Goal: Task Accomplishment & Management: Manage account settings

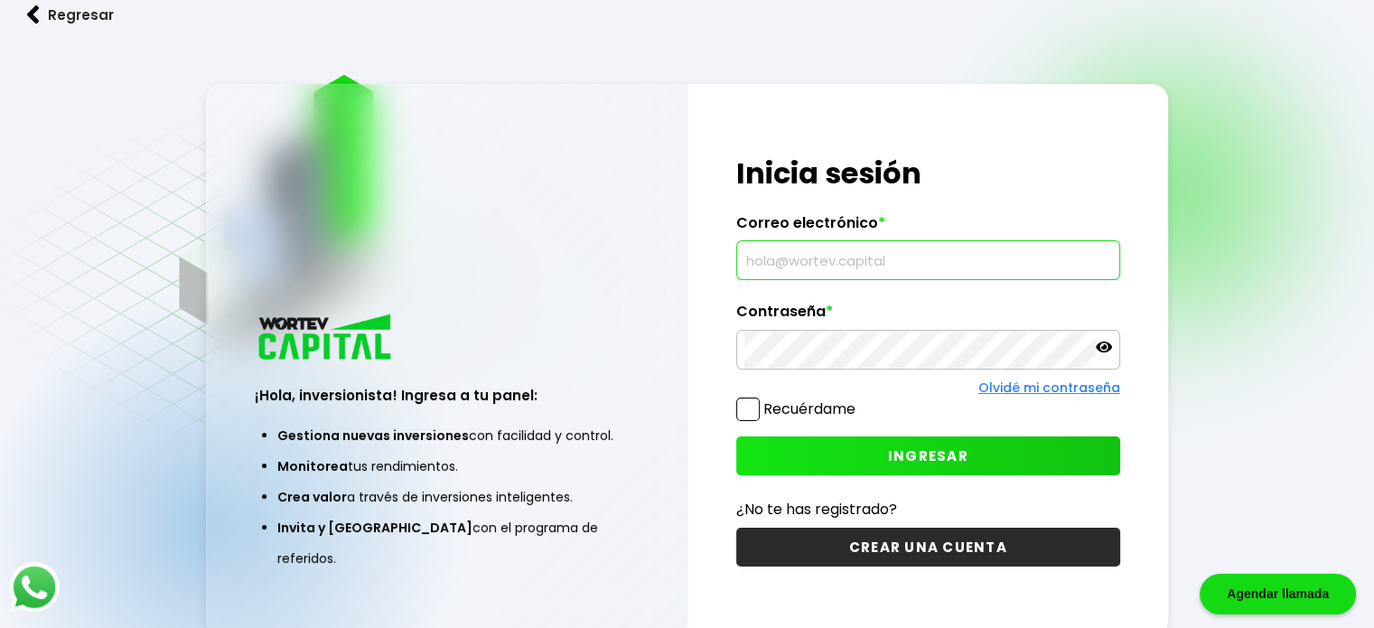
click at [806, 260] on input "text" at bounding box center [928, 260] width 368 height 38
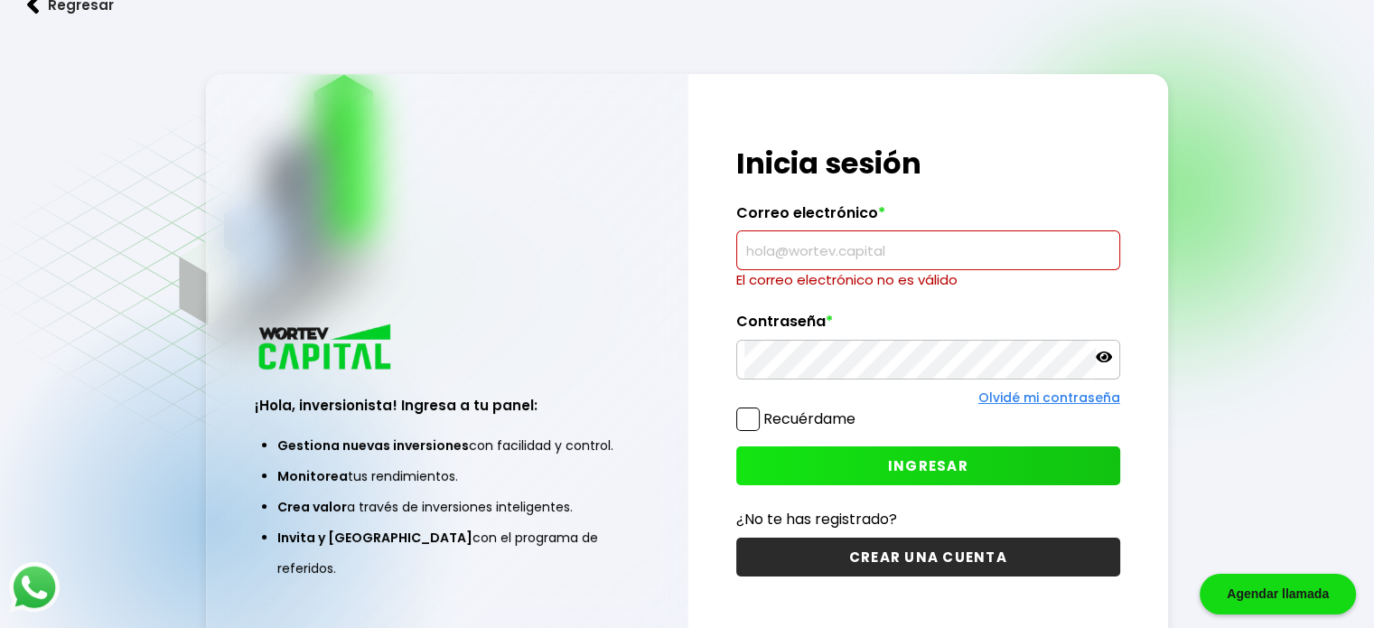
paste input "[PERSON_NAME][EMAIL_ADDRESS][DOMAIN_NAME]"
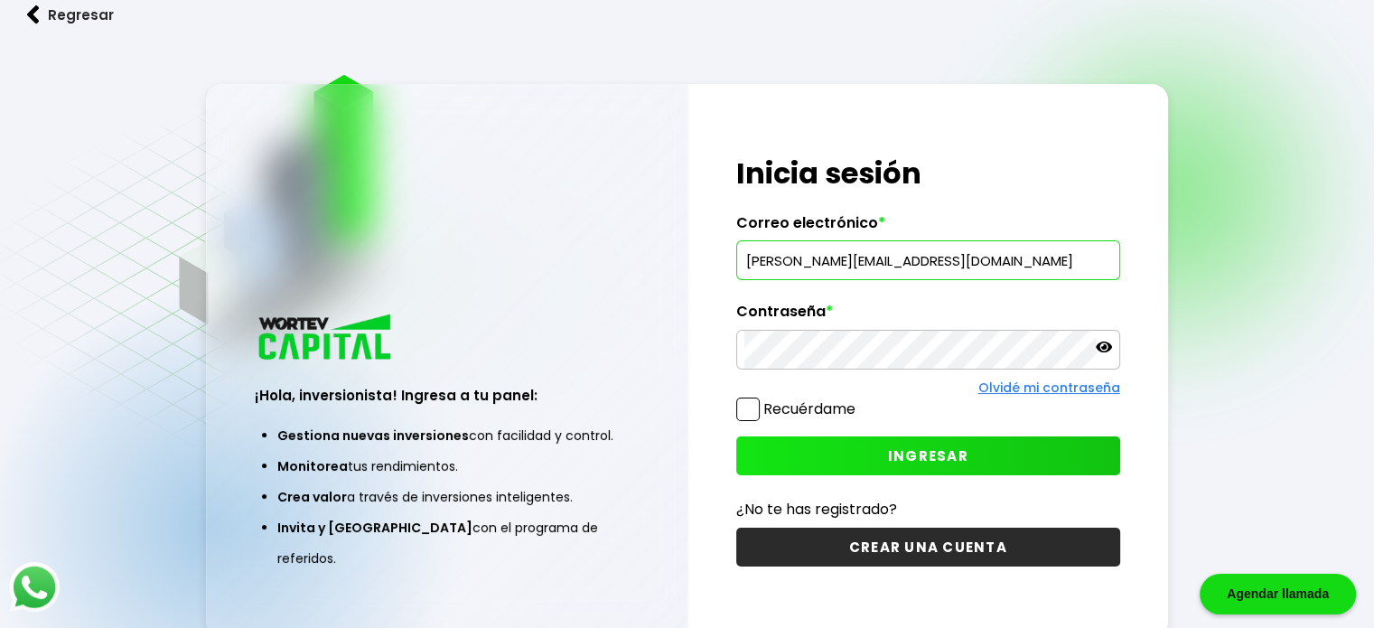
type input "[PERSON_NAME][EMAIL_ADDRESS][DOMAIN_NAME]"
click at [789, 447] on button "INGRESAR" at bounding box center [928, 455] width 384 height 39
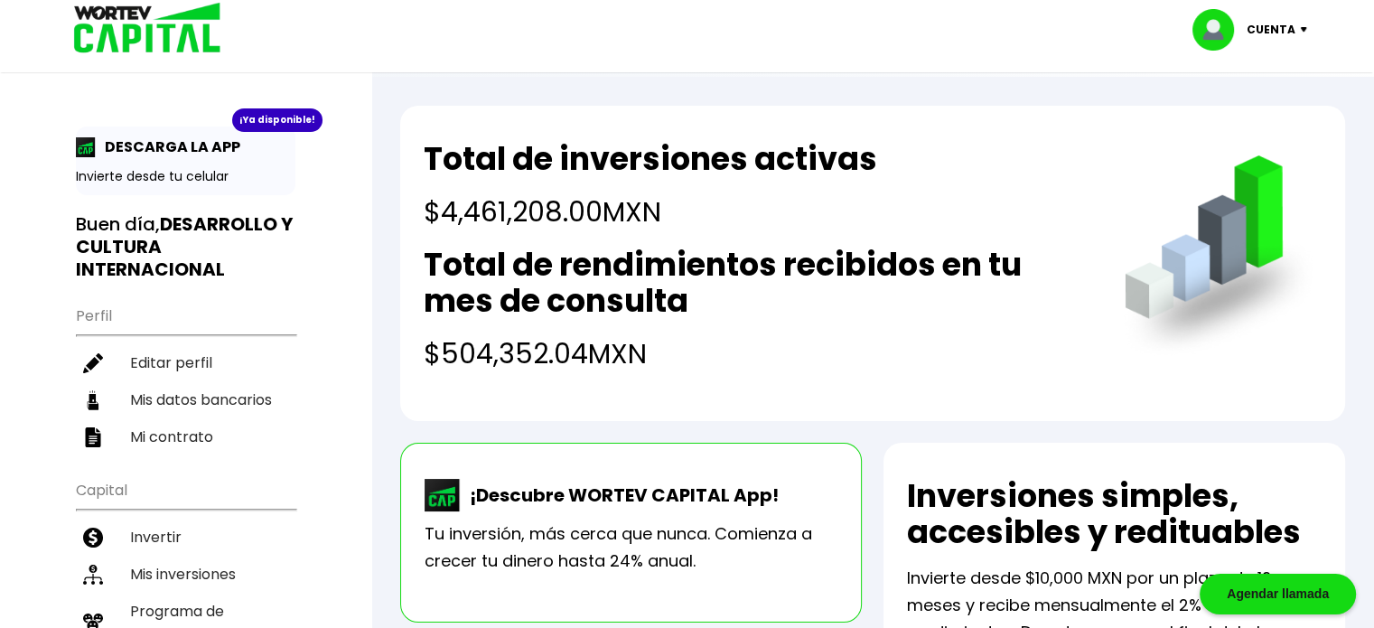
click at [1285, 21] on p "Cuenta" at bounding box center [1270, 29] width 49 height 27
click at [1256, 118] on li "Cerrar sesión" at bounding box center [1251, 120] width 145 height 37
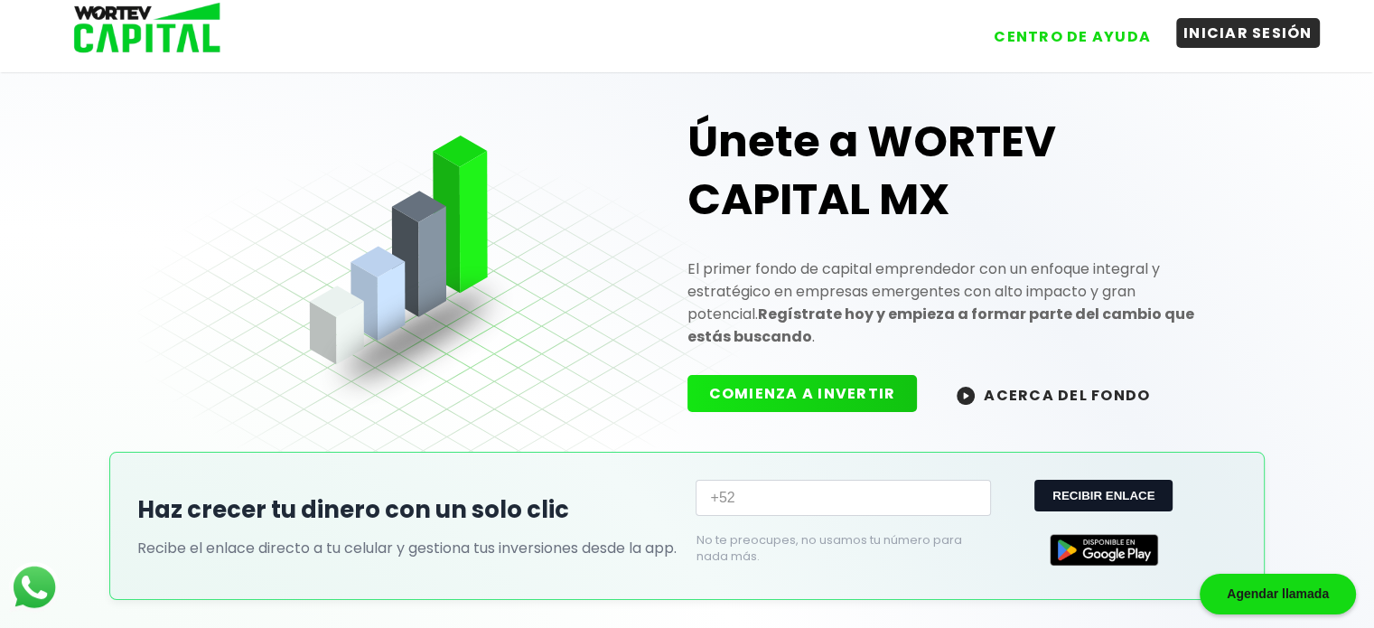
click at [1228, 23] on button "INICIAR SESIÓN" at bounding box center [1248, 33] width 144 height 30
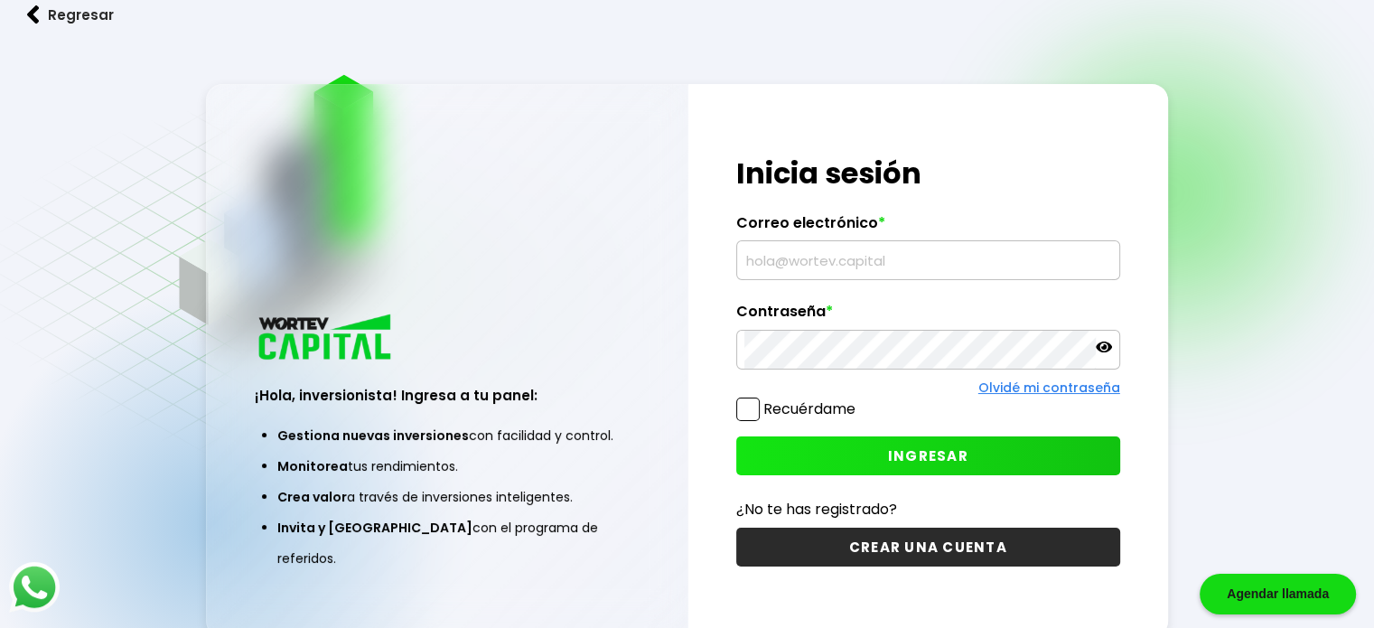
click at [951, 260] on input "text" at bounding box center [928, 260] width 368 height 38
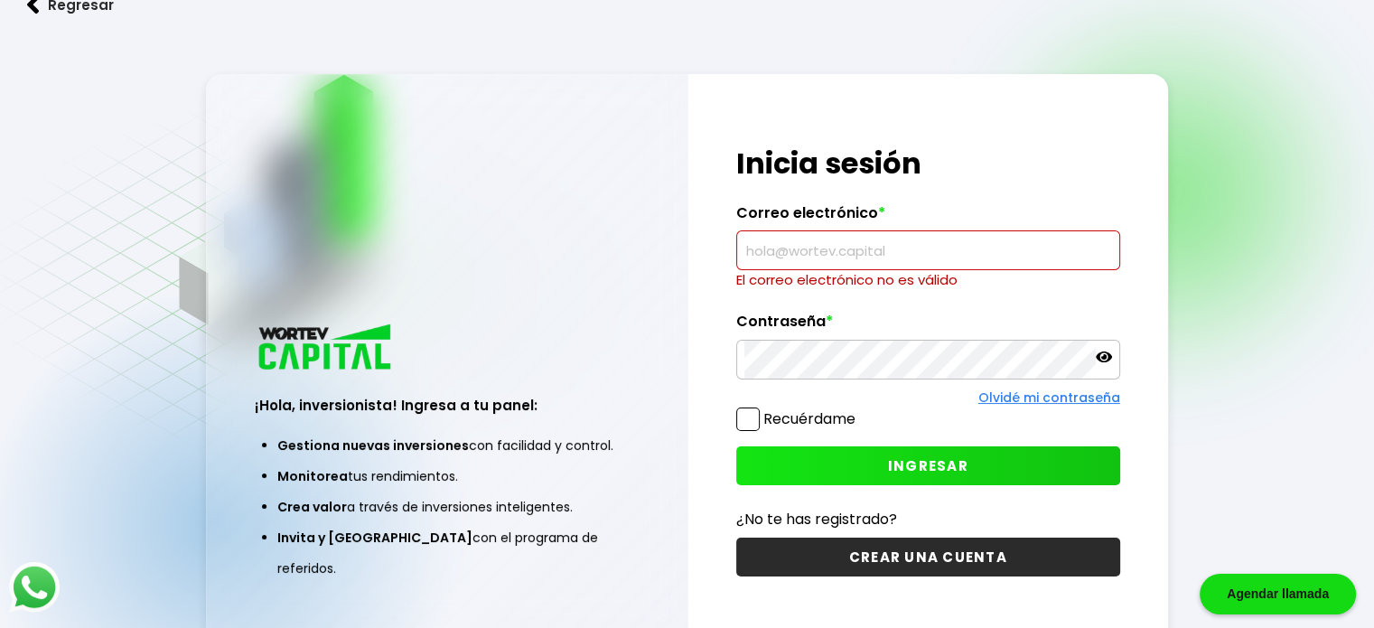
paste input "[EMAIL_ADDRESS][DOMAIN_NAME]"
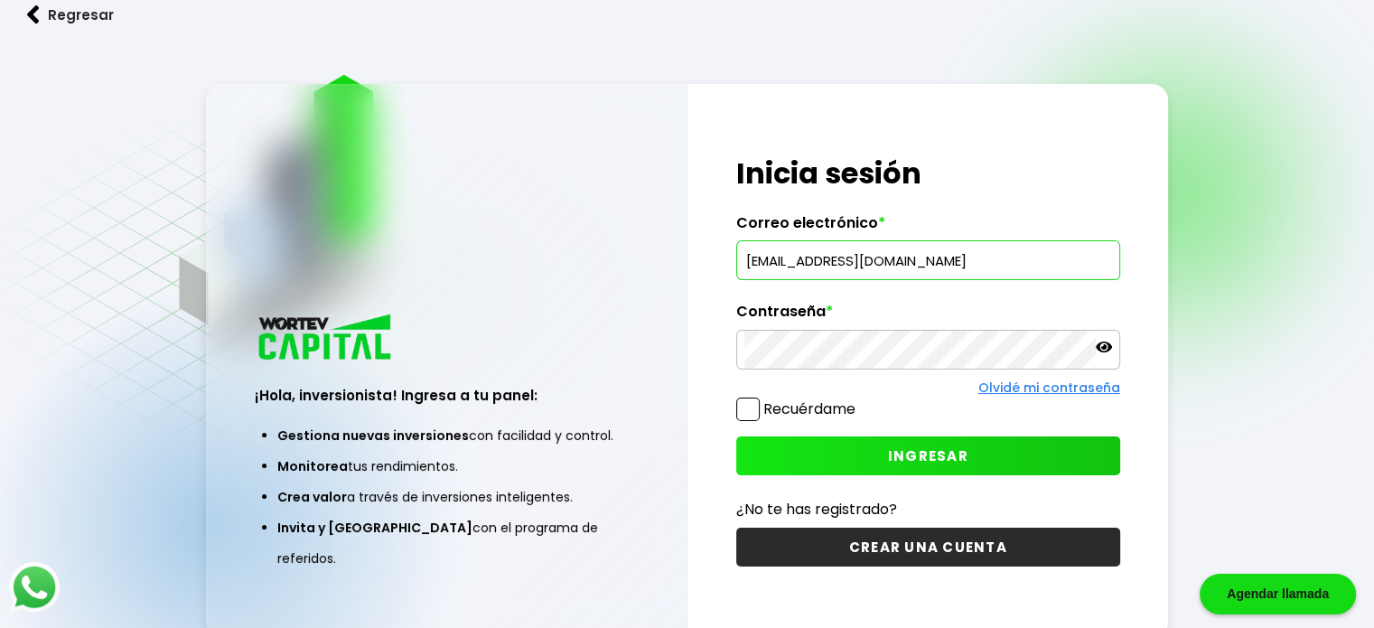
type input "[EMAIL_ADDRESS][DOMAIN_NAME]"
click at [748, 460] on button "INGRESAR" at bounding box center [928, 455] width 384 height 39
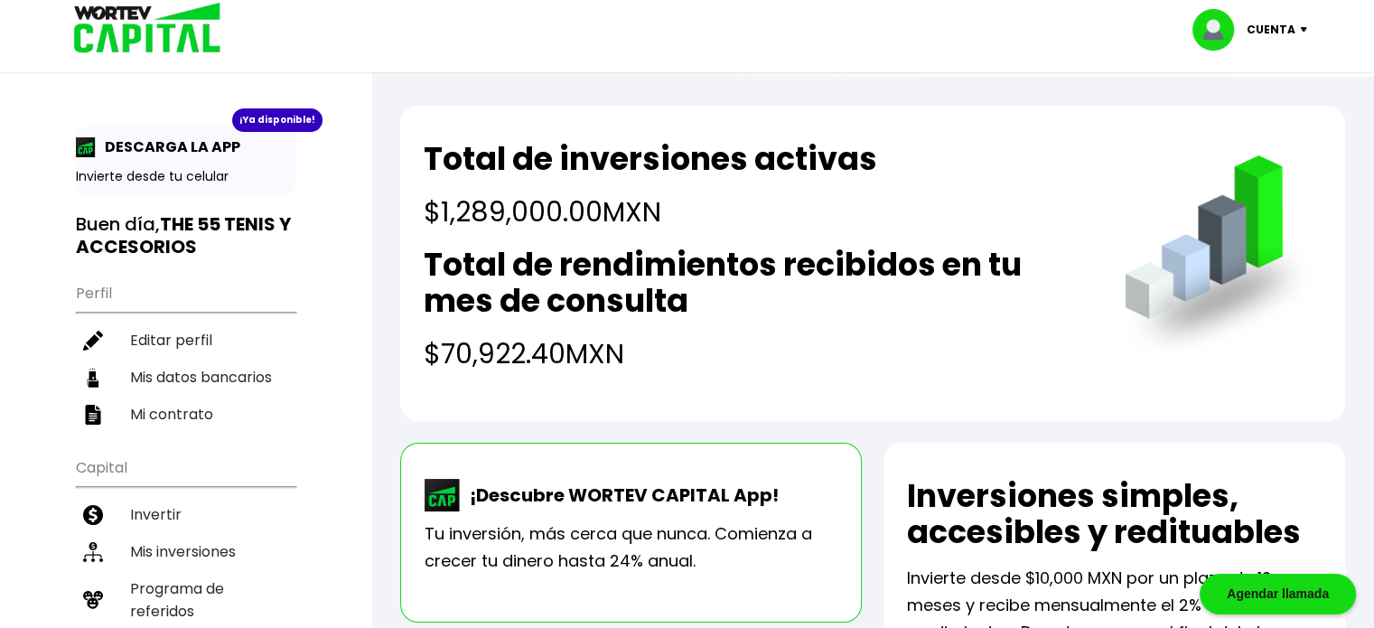
click at [1285, 28] on p "Cuenta" at bounding box center [1270, 29] width 49 height 27
click at [1253, 124] on li "Cerrar sesión" at bounding box center [1251, 120] width 145 height 37
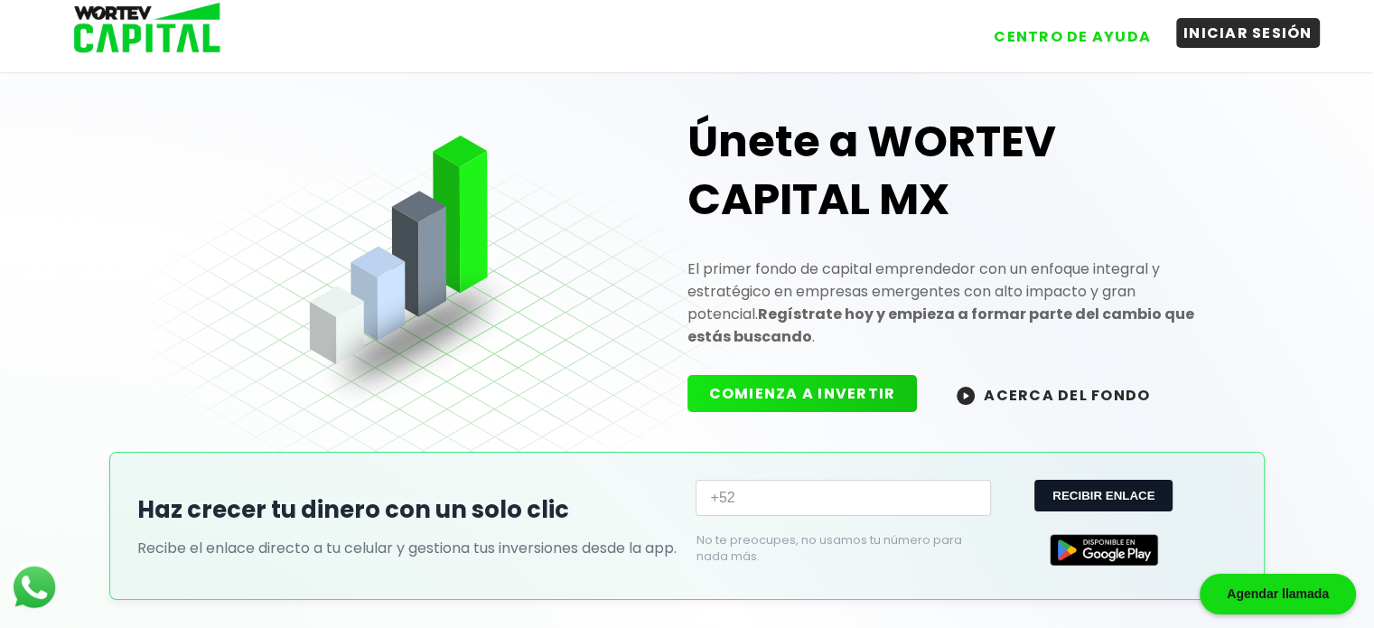
click at [1208, 38] on button "INICIAR SESIÓN" at bounding box center [1248, 33] width 144 height 30
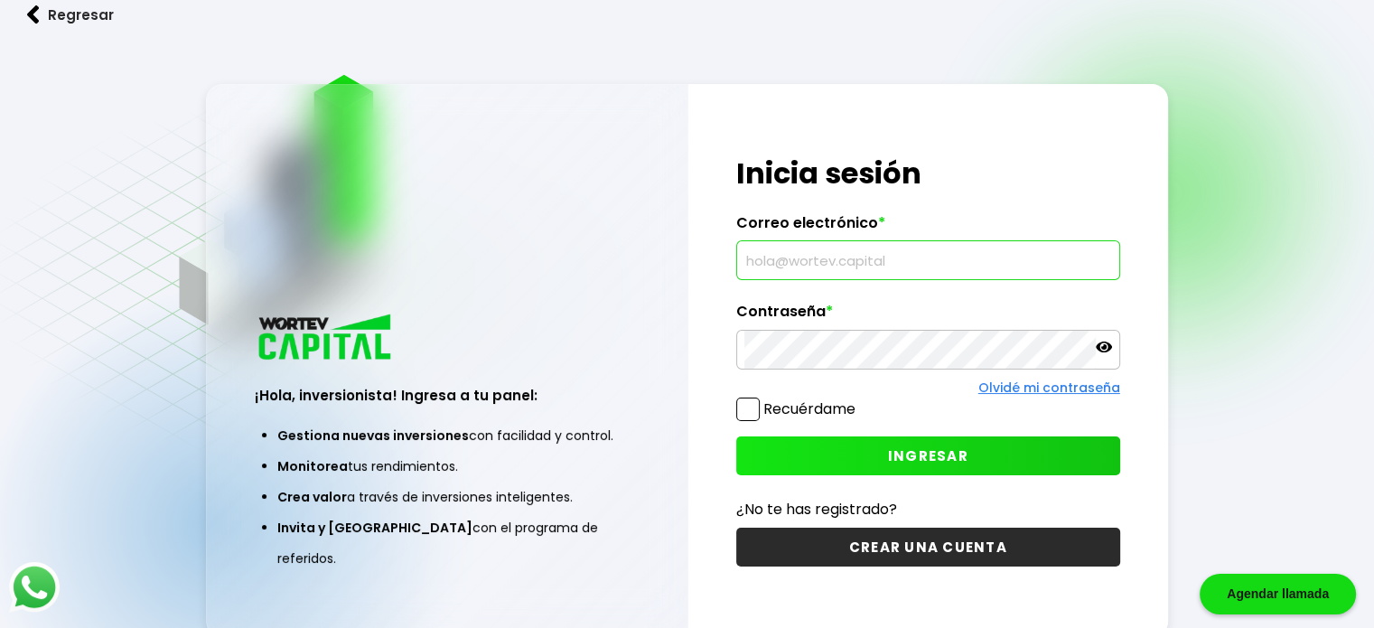
click at [863, 269] on input "text" at bounding box center [928, 260] width 368 height 38
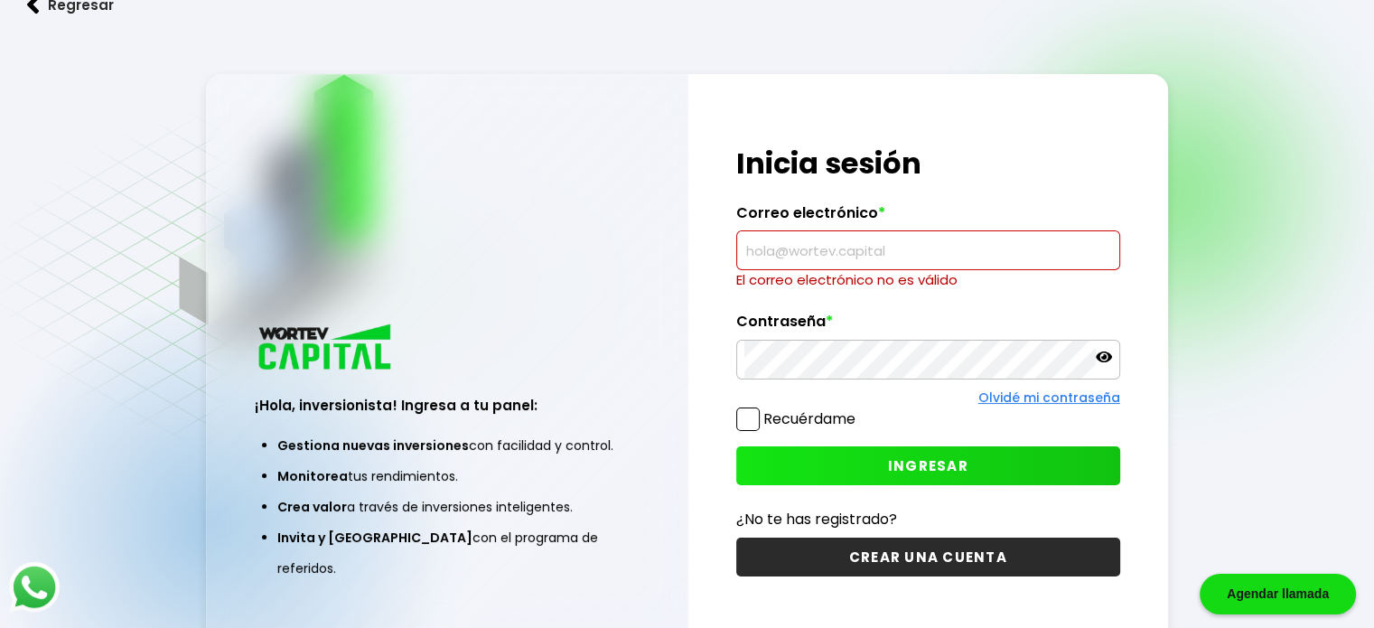
paste input "[PERSON_NAME][EMAIL_ADDRESS][DOMAIN_NAME]"
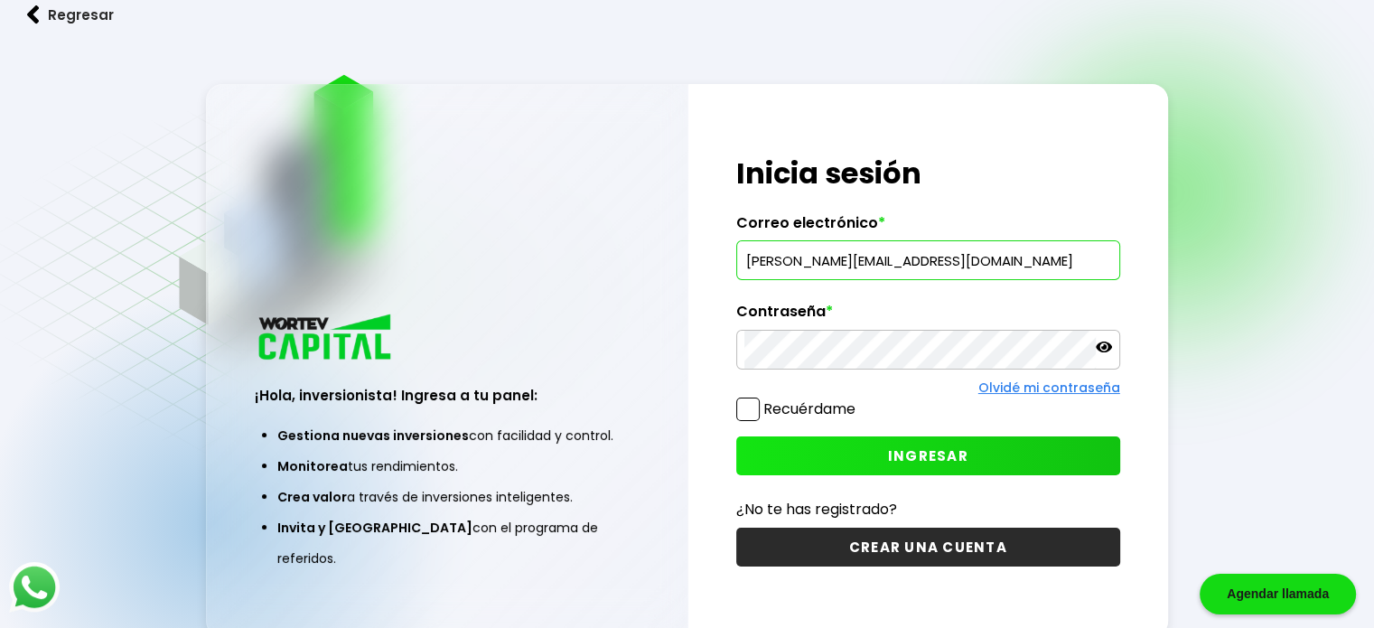
type input "[PERSON_NAME][EMAIL_ADDRESS][DOMAIN_NAME]"
click at [773, 447] on button "INGRESAR" at bounding box center [928, 455] width 384 height 39
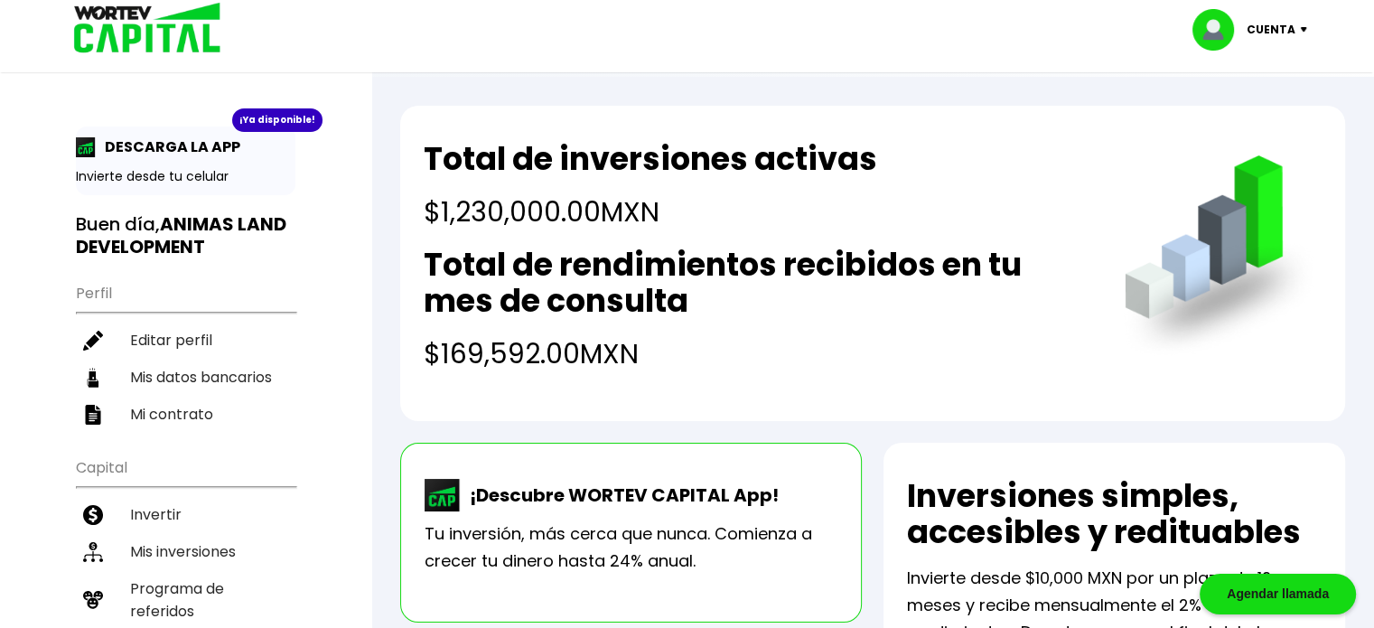
click at [1288, 23] on p "Cuenta" at bounding box center [1270, 29] width 49 height 27
click at [1228, 126] on li "Cerrar sesión" at bounding box center [1251, 120] width 145 height 37
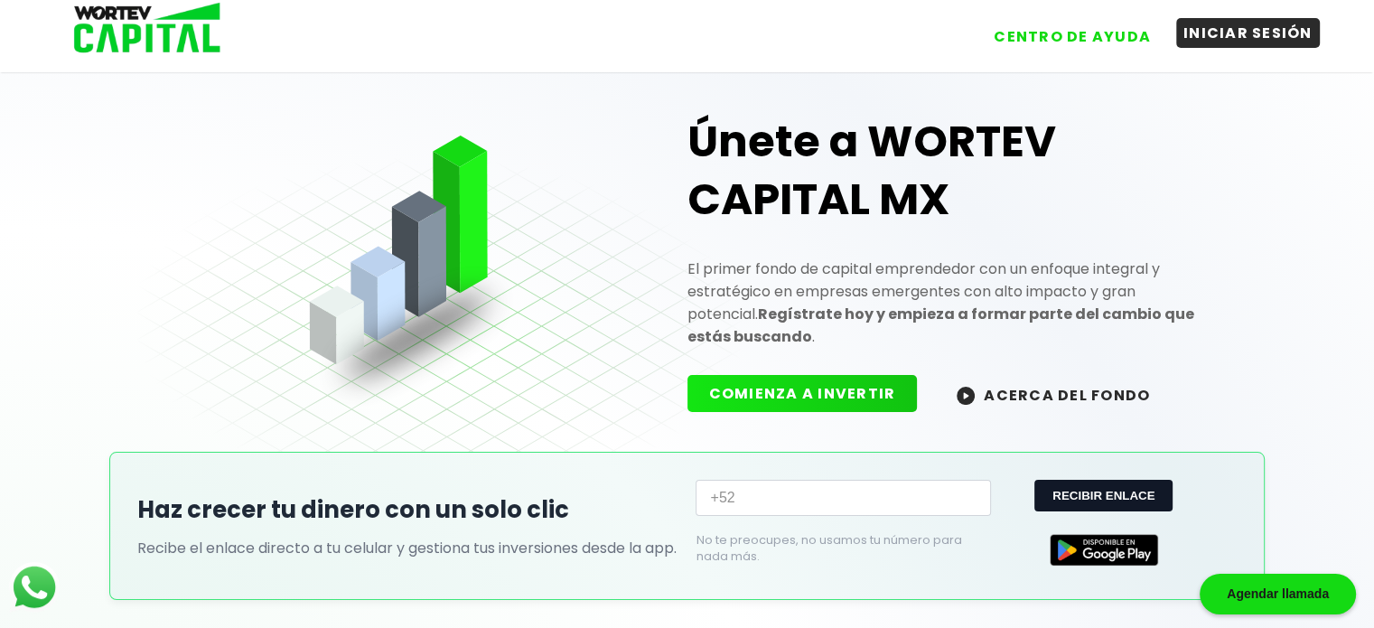
click at [1245, 42] on button "INICIAR SESIÓN" at bounding box center [1248, 33] width 144 height 30
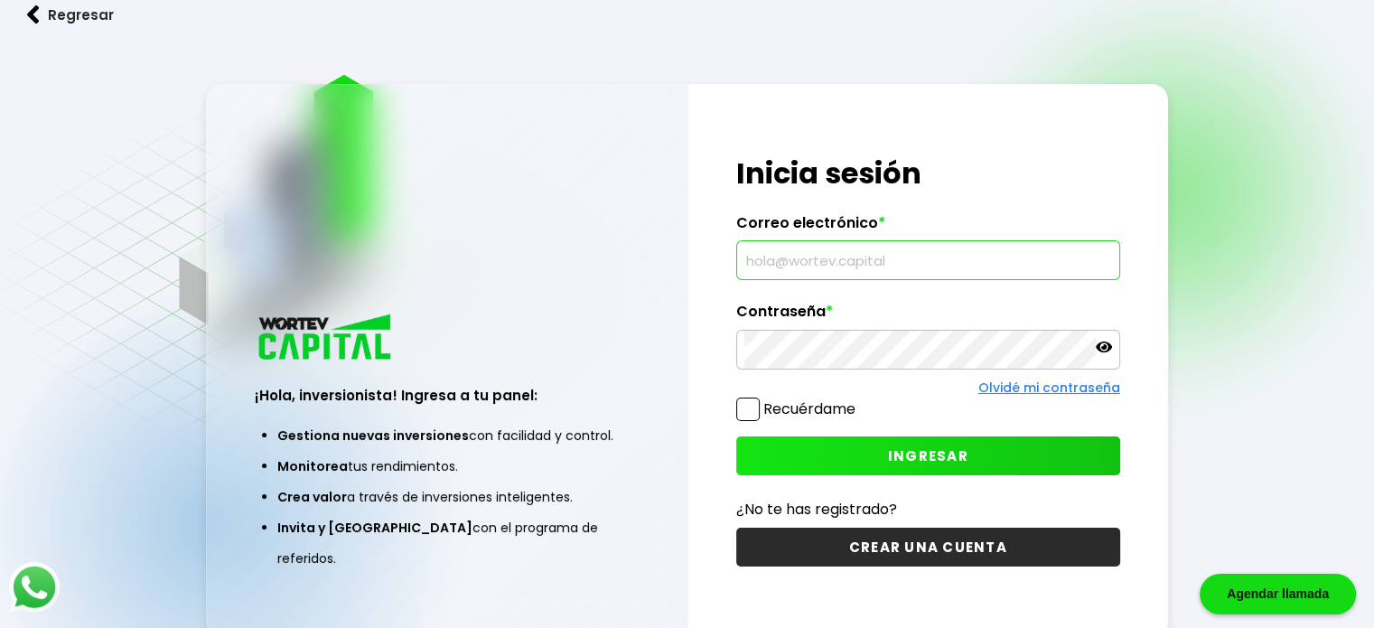
click at [949, 248] on input "text" at bounding box center [928, 260] width 368 height 38
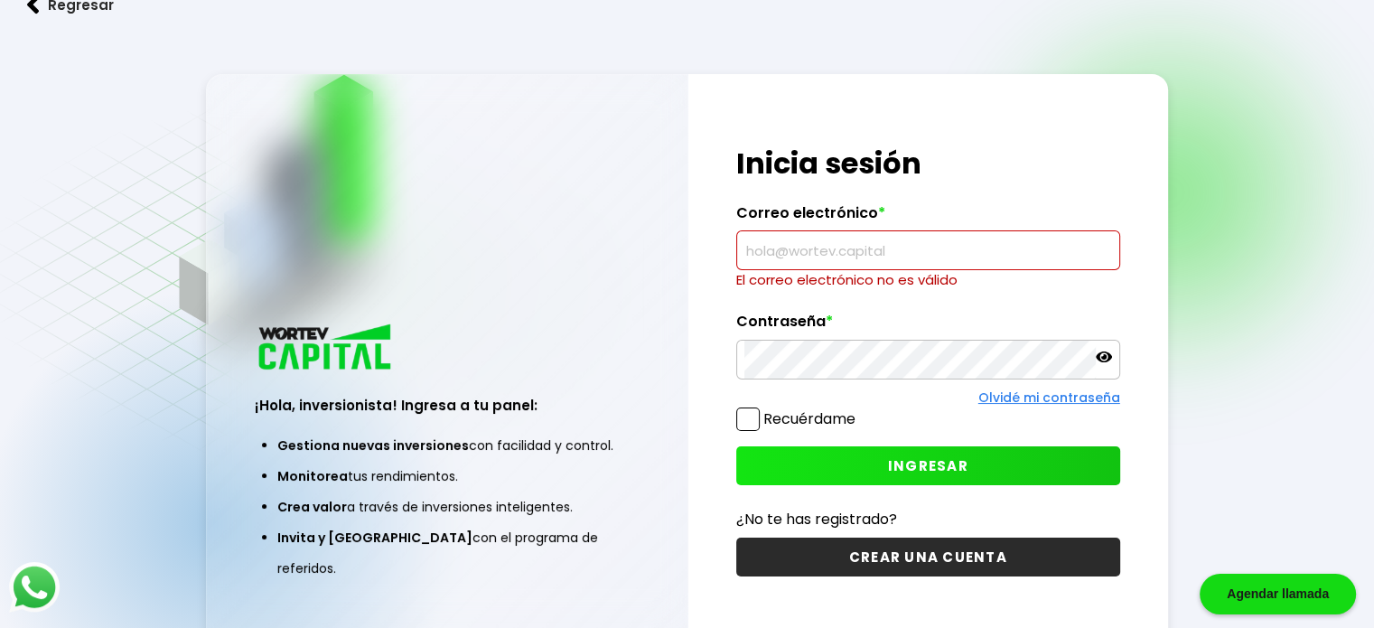
paste input "[PERSON_NAME][EMAIL_ADDRESS][DOMAIN_NAME]"
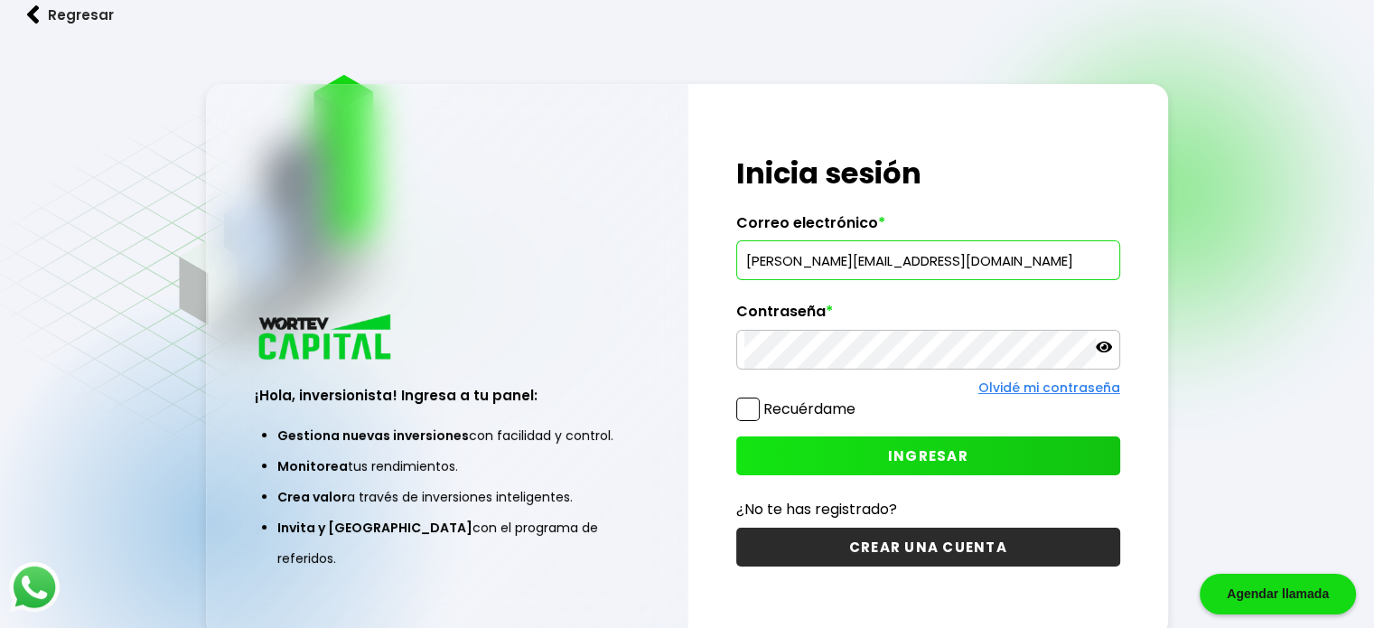
type input "[PERSON_NAME][EMAIL_ADDRESS][DOMAIN_NAME]"
click at [773, 438] on button "INGRESAR" at bounding box center [928, 455] width 384 height 39
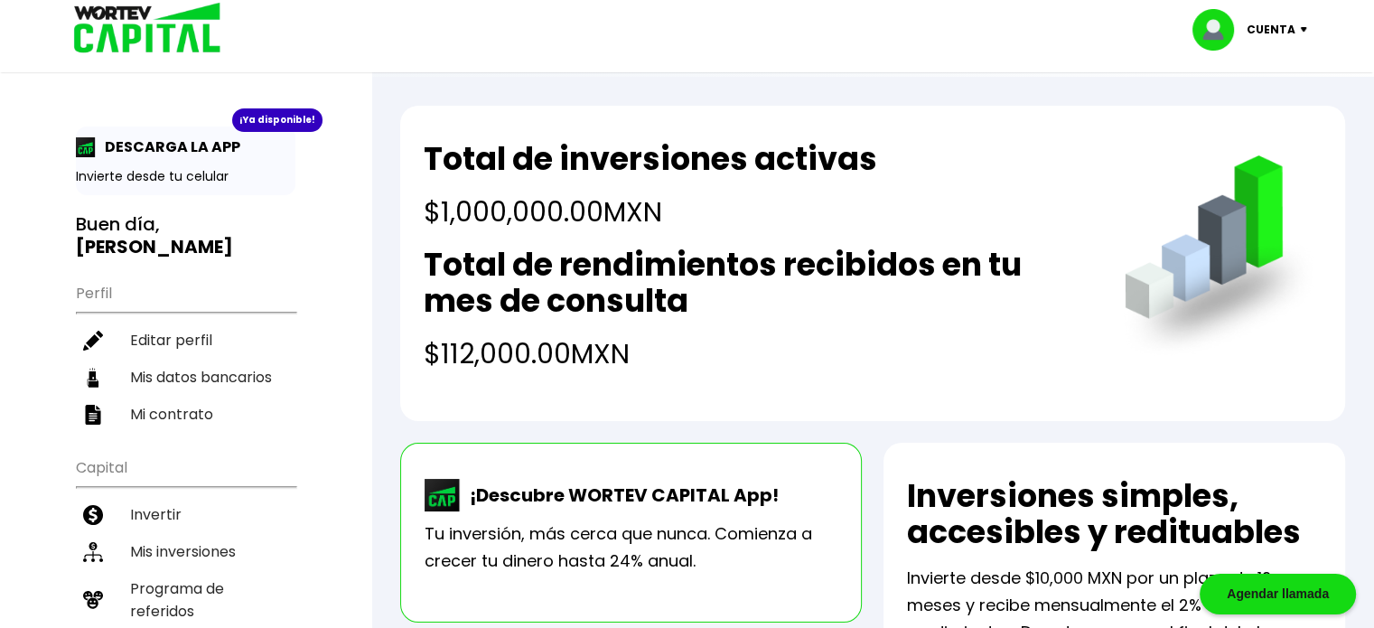
click at [1275, 22] on p "Cuenta" at bounding box center [1270, 29] width 49 height 27
click at [1250, 118] on li "Cerrar sesión" at bounding box center [1251, 120] width 145 height 37
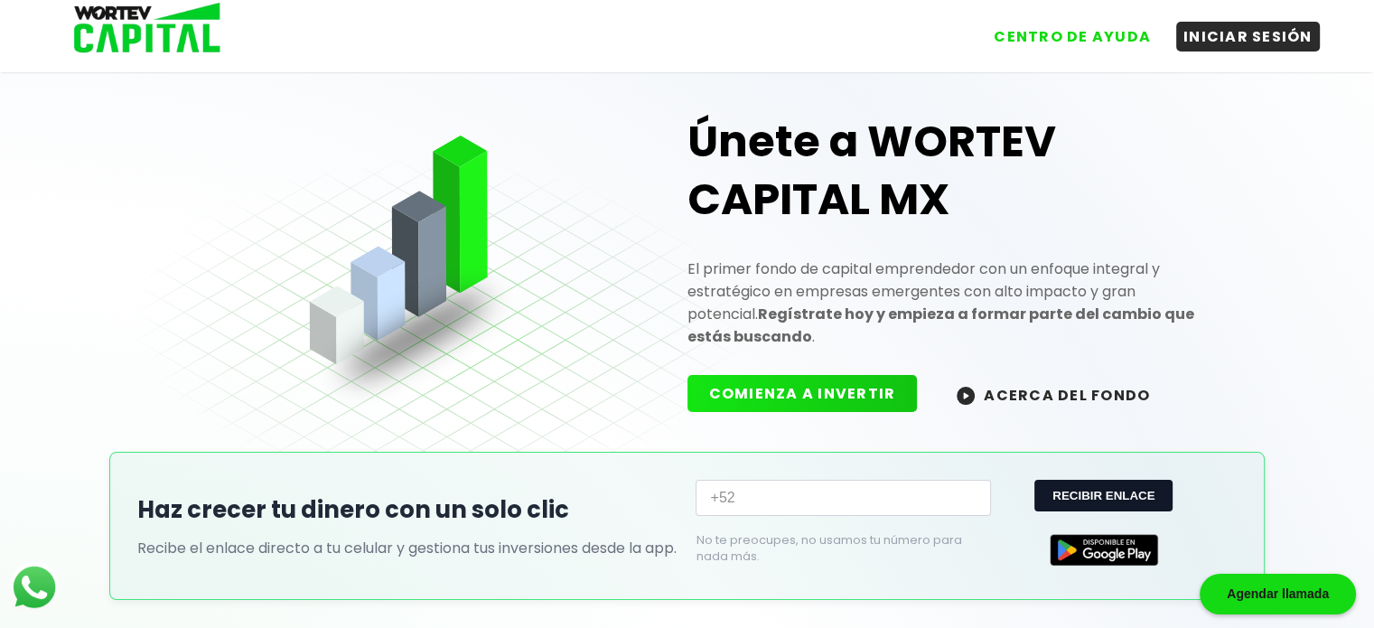
click at [1241, 21] on link "INICIAR SESIÓN" at bounding box center [1239, 29] width 162 height 43
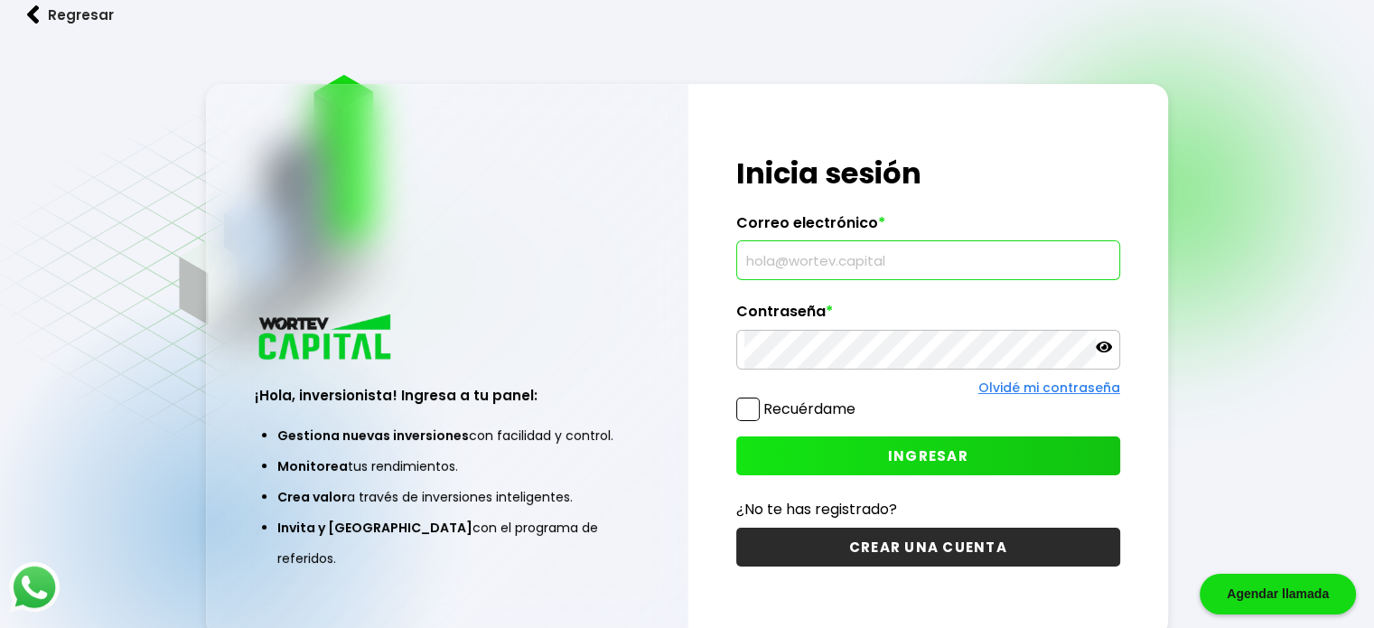
click at [866, 263] on input "text" at bounding box center [928, 260] width 368 height 38
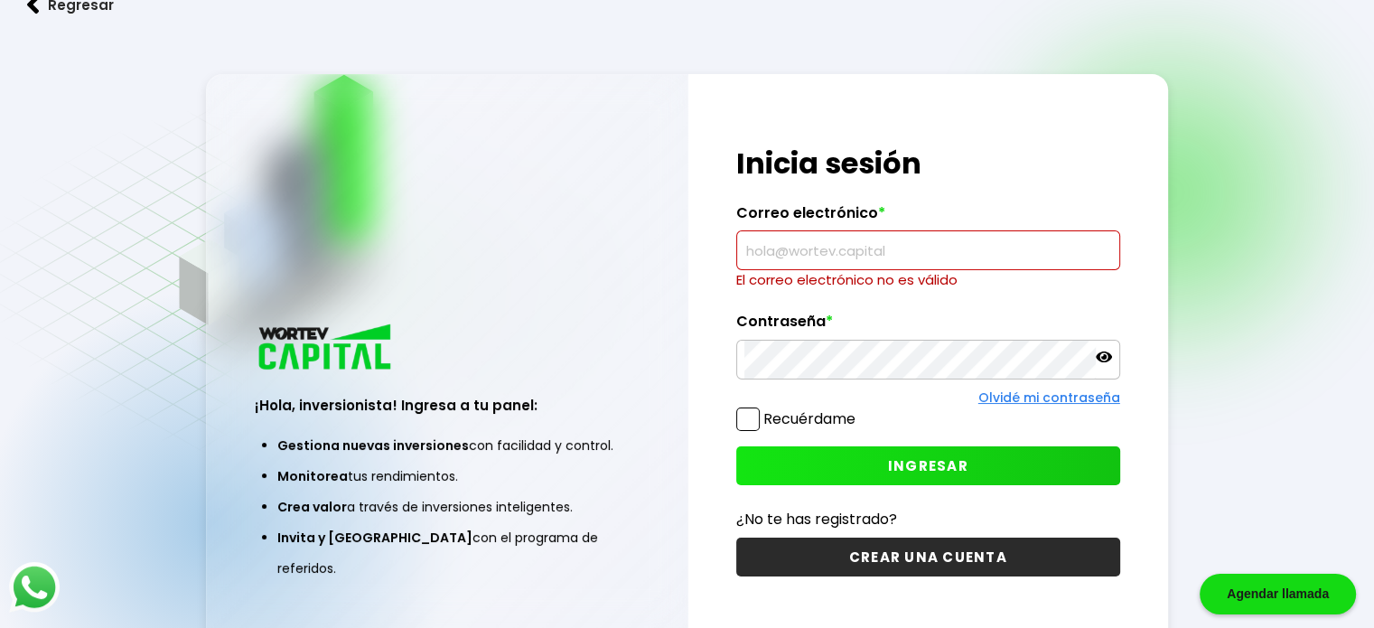
paste input "[EMAIL_ADDRESS][DOMAIN_NAME]"
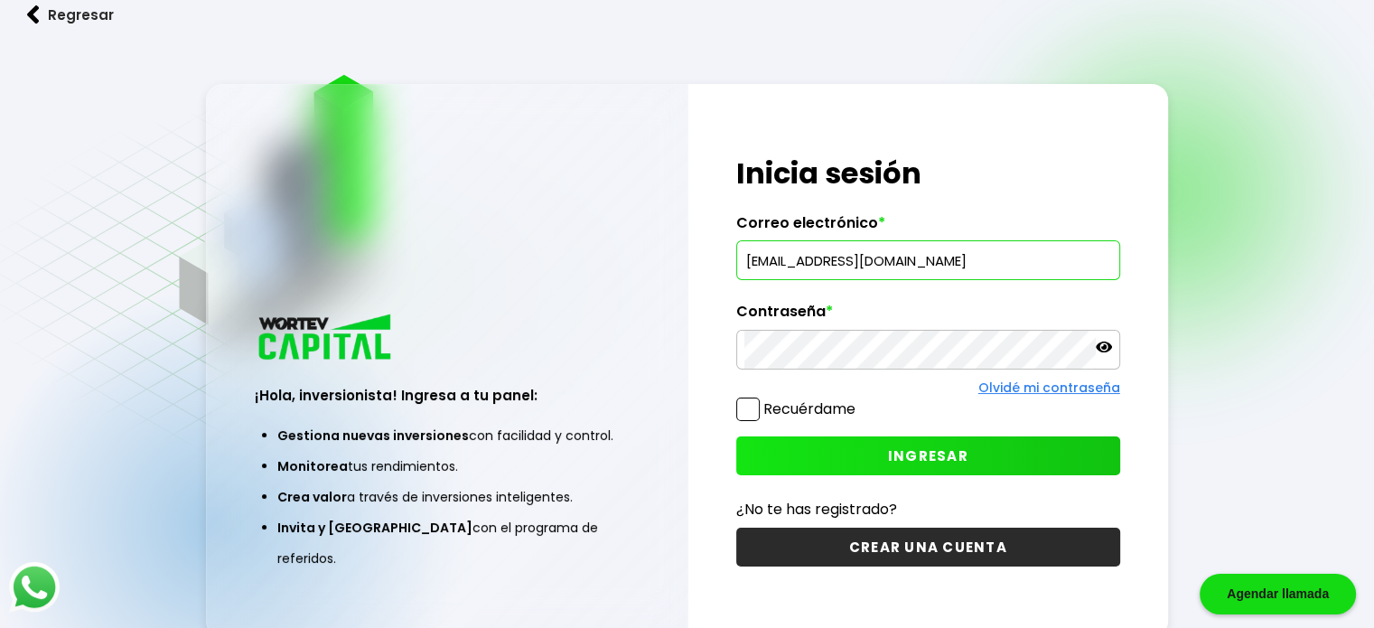
type input "[EMAIL_ADDRESS][DOMAIN_NAME]"
click at [774, 453] on button "INGRESAR" at bounding box center [928, 455] width 384 height 39
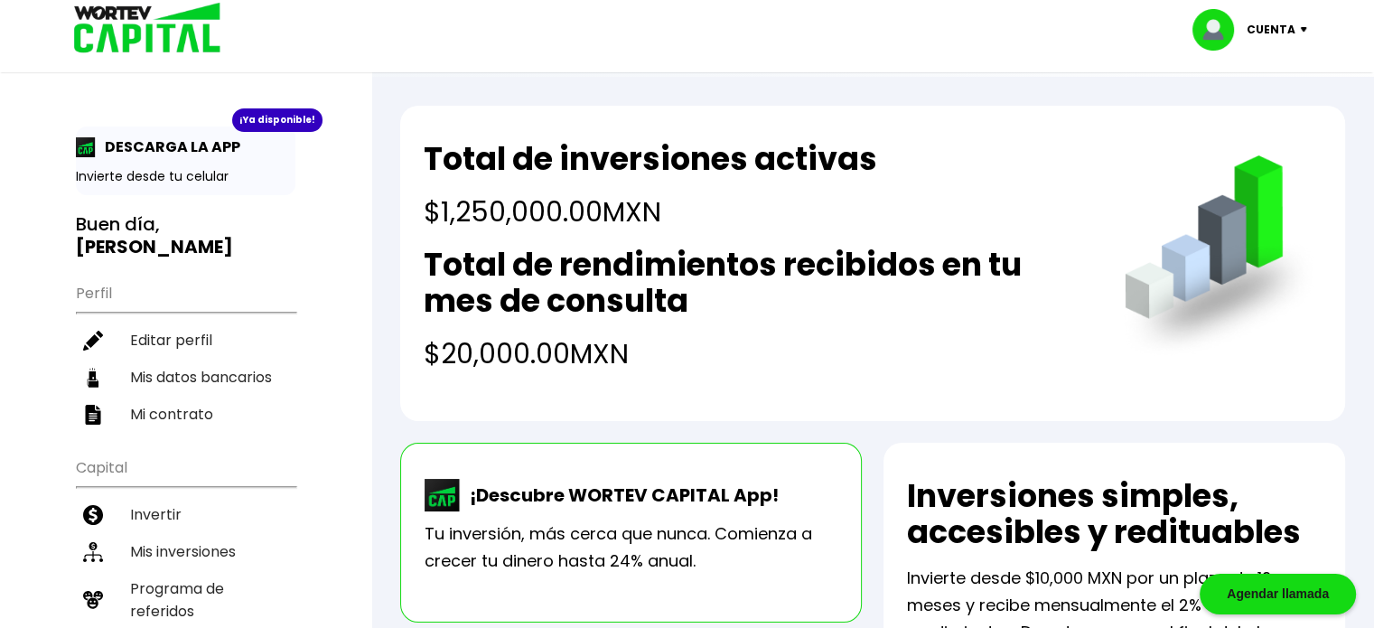
click at [1259, 21] on p "Cuenta" at bounding box center [1270, 29] width 49 height 27
click at [1246, 119] on li "Cerrar sesión" at bounding box center [1251, 120] width 145 height 37
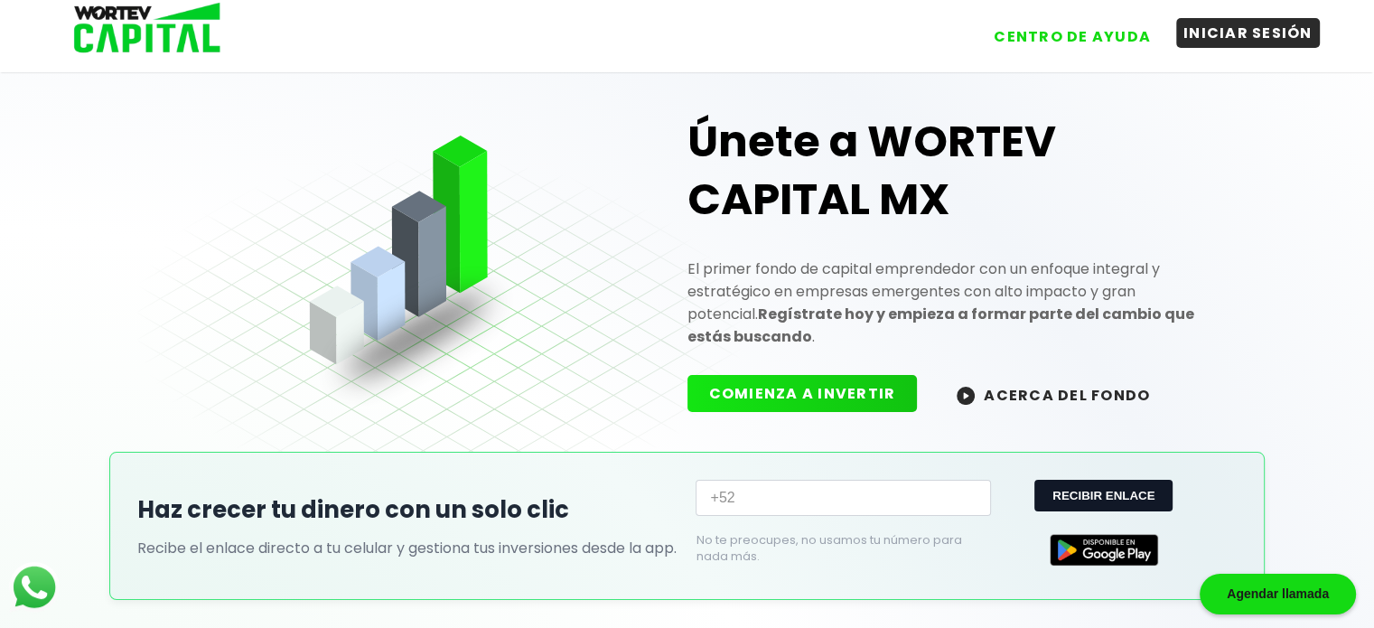
drag, startPoint x: 1241, startPoint y: 51, endPoint x: 1235, endPoint y: 35, distance: 16.3
click at [1235, 35] on div "CENTRO DE AYUDA INICIAR SESIÓN" at bounding box center [687, 29] width 1264 height 59
click at [1235, 35] on button "INICIAR SESIÓN" at bounding box center [1248, 33] width 144 height 30
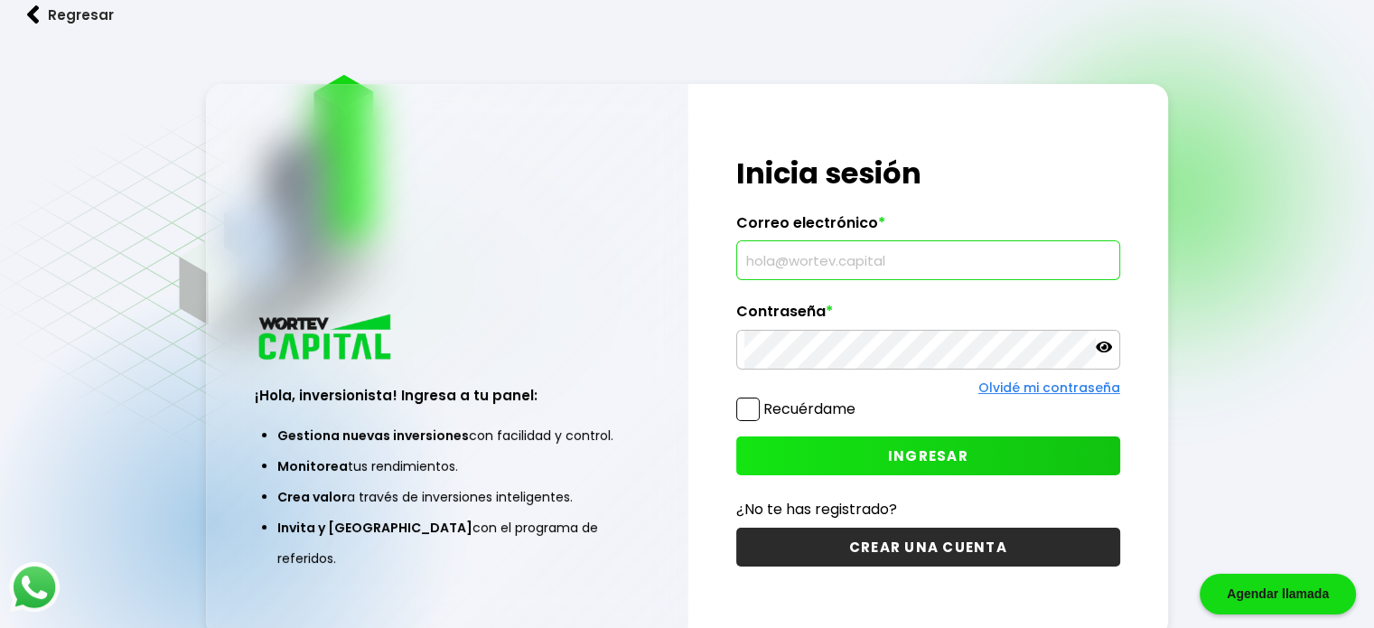
click at [961, 251] on input "text" at bounding box center [928, 260] width 368 height 38
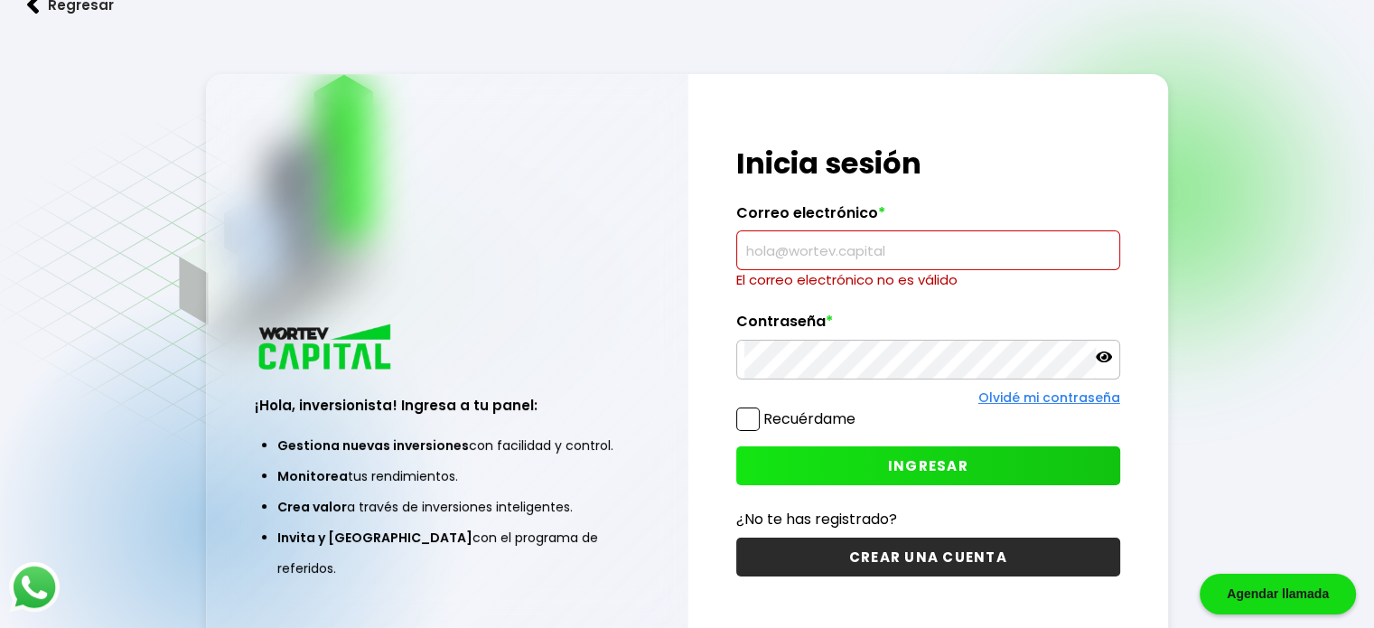
paste input "[EMAIL_ADDRESS][DOMAIN_NAME]"
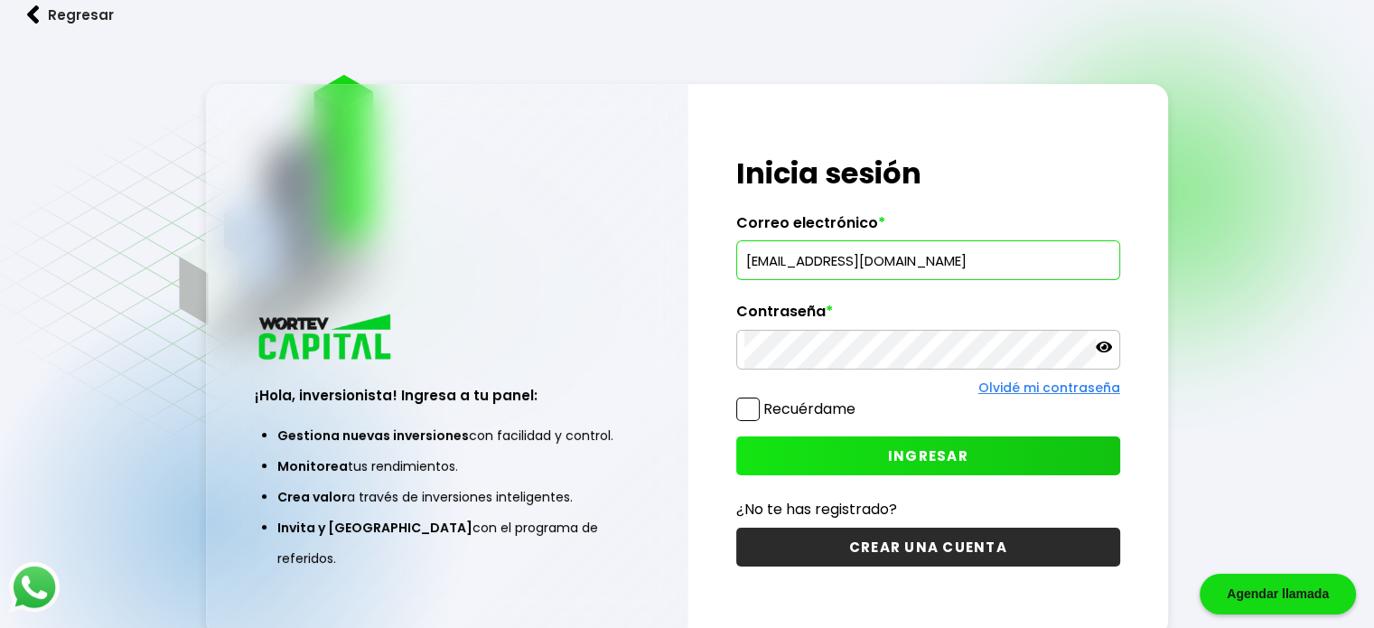
type input "[EMAIL_ADDRESS][DOMAIN_NAME]"
click at [788, 443] on button "INGRESAR" at bounding box center [928, 455] width 384 height 39
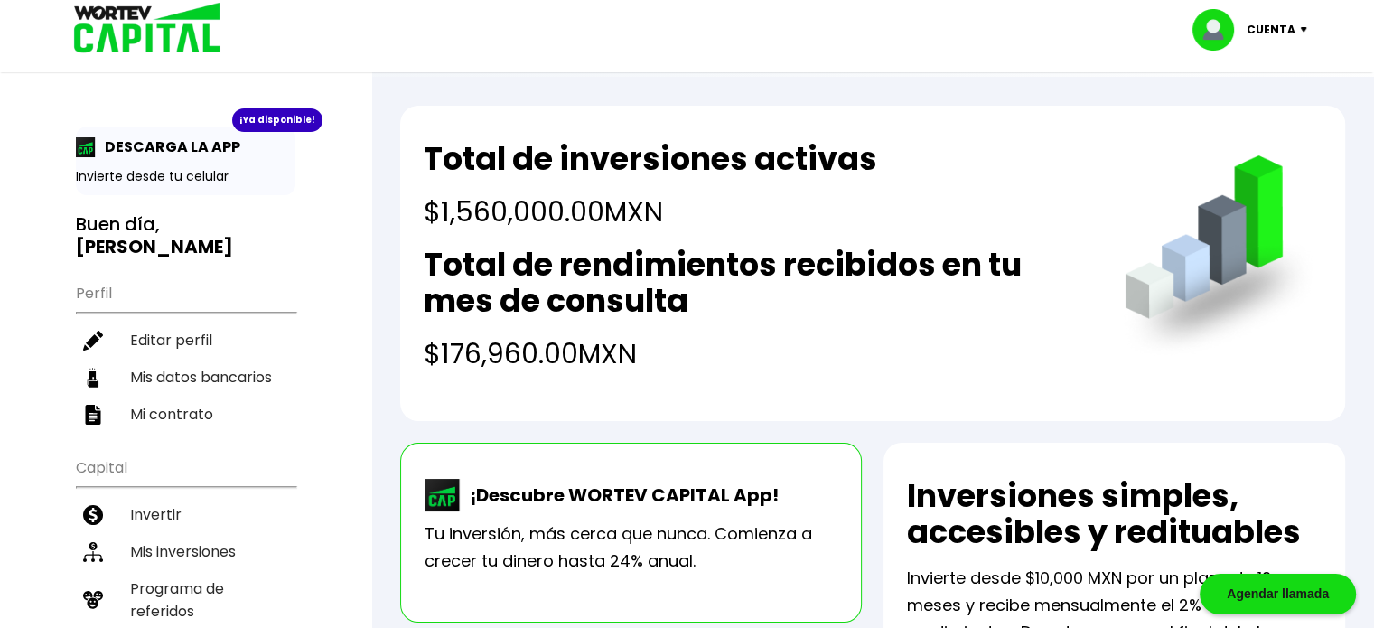
click at [1281, 40] on p "Cuenta" at bounding box center [1270, 29] width 49 height 27
click at [1219, 131] on li "Cerrar sesión" at bounding box center [1251, 120] width 145 height 37
